Goal: Find specific page/section: Find specific page/section

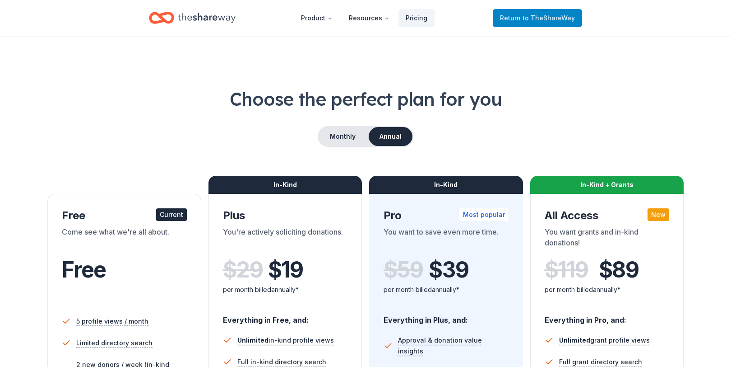
click at [536, 17] on span "to TheShareWay" at bounding box center [549, 18] width 52 height 8
click at [515, 19] on span "Return to TheShareWay" at bounding box center [537, 18] width 75 height 11
click at [206, 18] on icon "Home" at bounding box center [207, 18] width 58 height 10
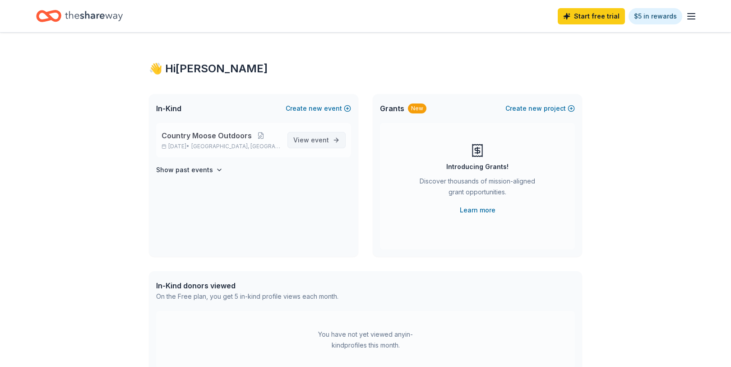
click at [314, 137] on span "event" at bounding box center [320, 140] width 18 height 8
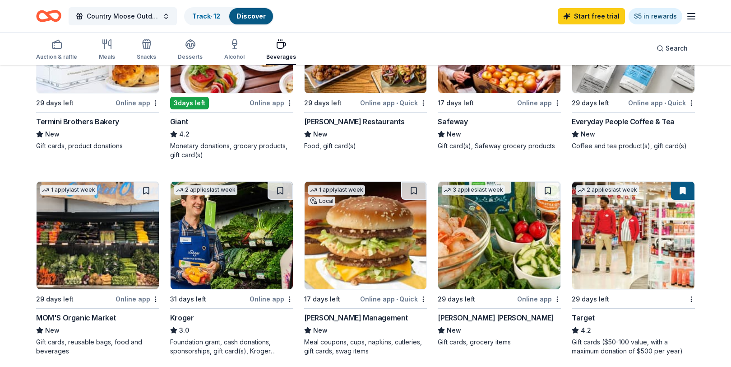
scroll to position [361, 0]
